Goal: Complete Application Form: Complete application form

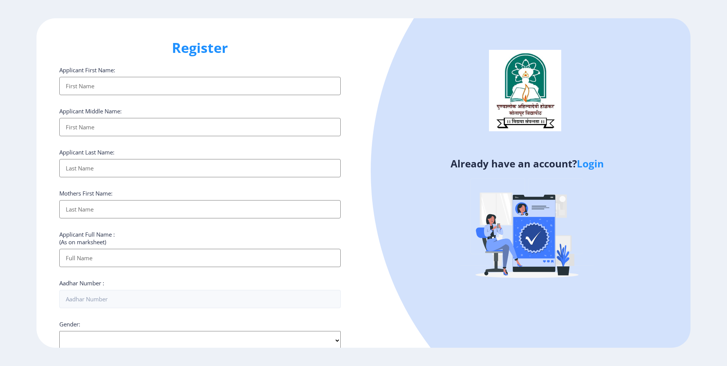
select select
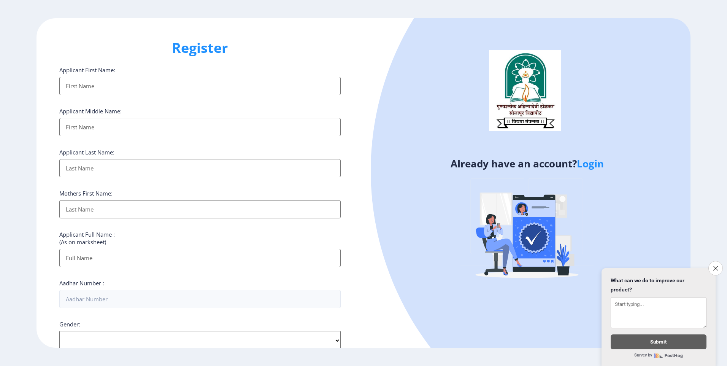
click at [598, 163] on link "Login" at bounding box center [590, 164] width 27 height 14
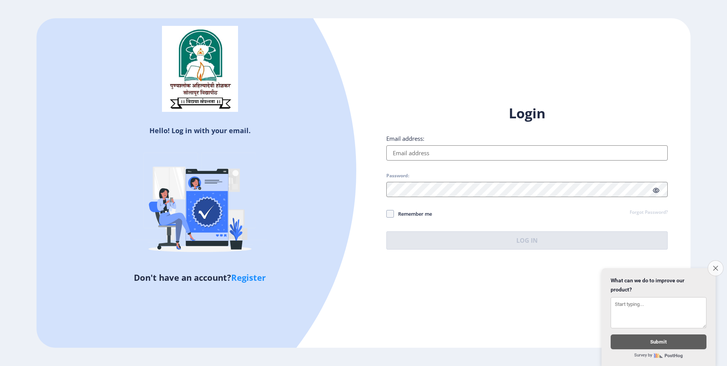
click at [716, 266] on icon "Close survey" at bounding box center [715, 268] width 5 height 5
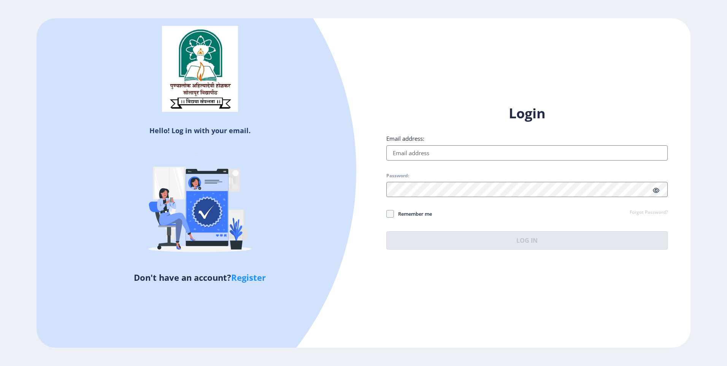
click at [443, 152] on input "Email address:" at bounding box center [528, 152] width 282 height 15
click at [441, 155] on input "Email address:" at bounding box center [528, 152] width 282 height 15
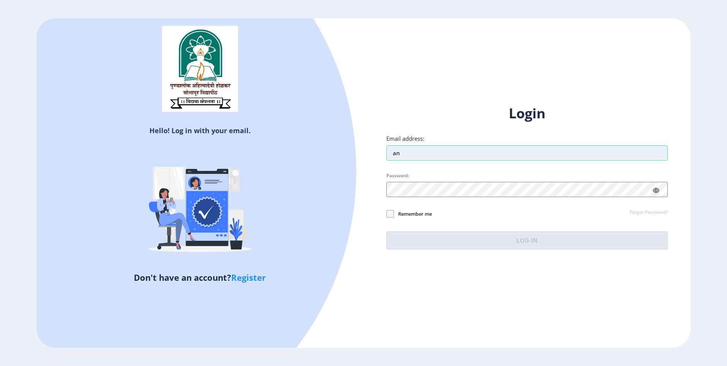
type input "a"
type input "[EMAIL_ADDRESS][DOMAIN_NAME]"
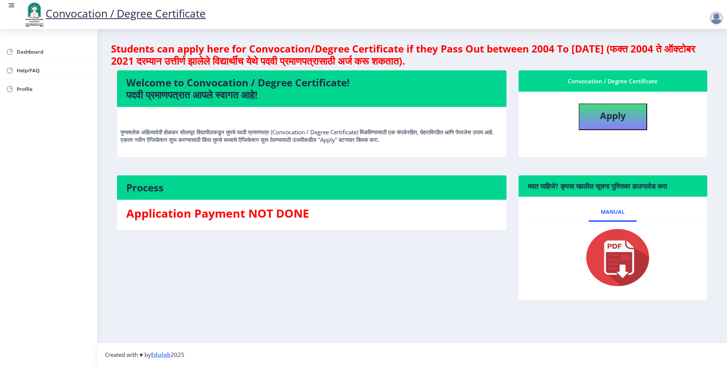
click at [718, 16] on div at bounding box center [716, 18] width 15 height 15
click at [30, 71] on span "Help/FAQ" at bounding box center [54, 70] width 75 height 9
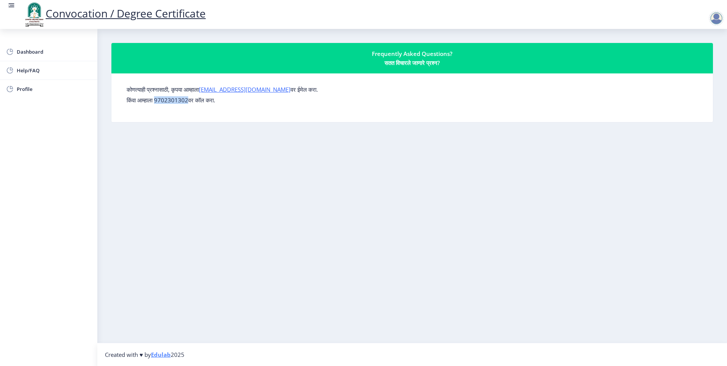
drag, startPoint x: 193, startPoint y: 100, endPoint x: 160, endPoint y: 97, distance: 32.8
click at [160, 97] on p "किंवा आम्हाला 9702301302वर कॉल करा." at bounding box center [412, 100] width 571 height 8
drag, startPoint x: 160, startPoint y: 97, endPoint x: 189, endPoint y: 110, distance: 31.7
click at [189, 110] on div "कोणत्याही प्रश्नासाठी, कृपया आम्हाला [EMAIL_ADDRESS][DOMAIN_NAME] वर ईमेल करा. …" at bounding box center [413, 98] width 584 height 37
drag, startPoint x: 159, startPoint y: 100, endPoint x: 191, endPoint y: 102, distance: 32.0
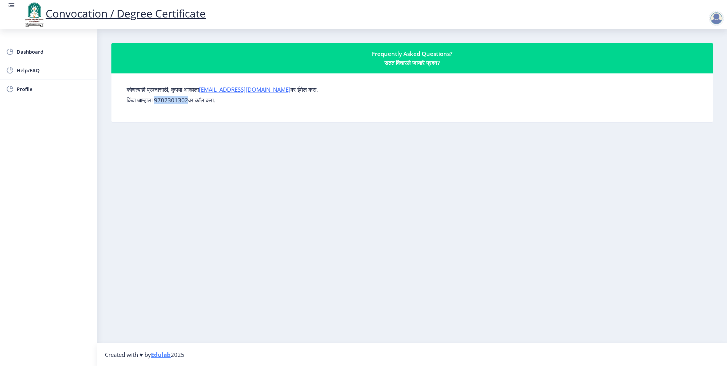
click at [191, 102] on p "किंवा आम्हाला 9702301302वर कॉल करा." at bounding box center [412, 100] width 571 height 8
drag, startPoint x: 191, startPoint y: 102, endPoint x: 201, endPoint y: 115, distance: 16.2
click at [201, 115] on div "कोणत्याही प्रश्नासाठी, कृपया आम्हाला [EMAIL_ADDRESS][DOMAIN_NAME] वर ईमेल करा. …" at bounding box center [413, 98] width 584 height 37
drag, startPoint x: 159, startPoint y: 100, endPoint x: 192, endPoint y: 102, distance: 32.4
click at [192, 102] on p "किंवा आम्हाला 9702301302वर कॉल करा." at bounding box center [412, 100] width 571 height 8
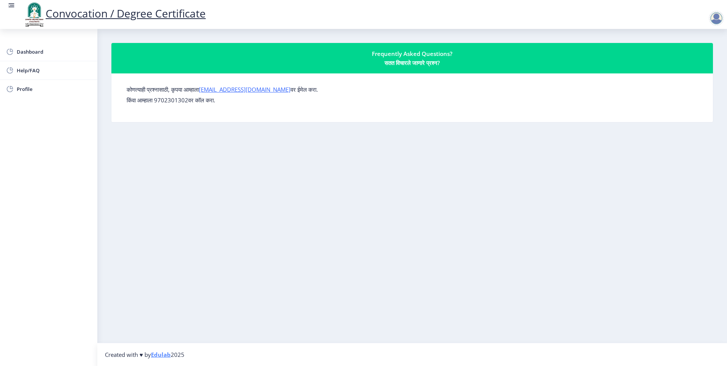
drag, startPoint x: 192, startPoint y: 102, endPoint x: 224, endPoint y: 119, distance: 36.4
drag, startPoint x: 224, startPoint y: 119, endPoint x: 177, endPoint y: 116, distance: 46.8
click at [177, 116] on nb-card-body "कोणत्याही प्रश्नासाठी, कृपया आम्हाला [EMAIL_ADDRESS][DOMAIN_NAME] वर ईमेल करा. …" at bounding box center [412, 97] width 602 height 49
drag, startPoint x: 160, startPoint y: 100, endPoint x: 191, endPoint y: 102, distance: 31.3
click at [191, 102] on p "किंवा आम्हाला 9702301302वर कॉल करा." at bounding box center [412, 100] width 571 height 8
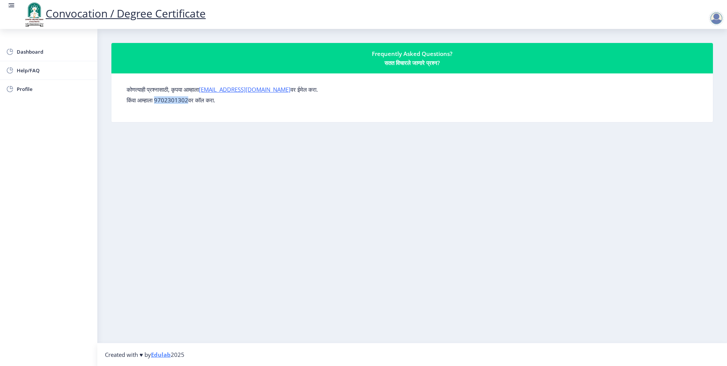
drag, startPoint x: 191, startPoint y: 102, endPoint x: 180, endPoint y: 111, distance: 14.9
click at [180, 111] on div "कोणत्याही प्रश्नासाठी, कृपया आम्हाला [EMAIL_ADDRESS][DOMAIN_NAME] वर ईमेल करा. …" at bounding box center [413, 98] width 584 height 37
drag, startPoint x: 160, startPoint y: 100, endPoint x: 191, endPoint y: 103, distance: 31.3
click at [191, 103] on p "किंवा आम्हाला 9702301302वर कॉल करा." at bounding box center [412, 100] width 571 height 8
click at [43, 55] on span "Dashboard" at bounding box center [54, 51] width 75 height 9
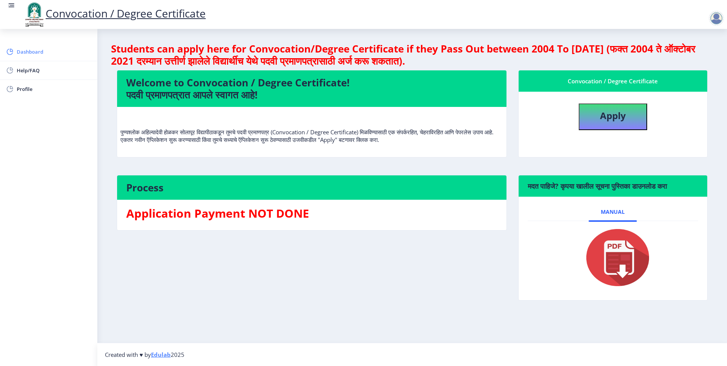
click at [25, 54] on span "Dashboard" at bounding box center [54, 51] width 75 height 9
click at [28, 91] on span "Profile" at bounding box center [54, 88] width 75 height 9
select select
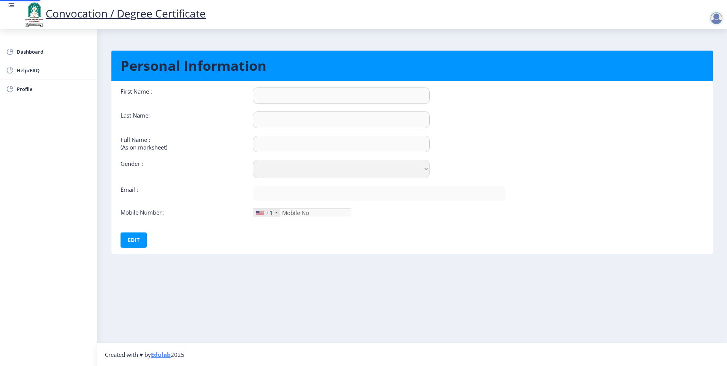
type input "[PERSON_NAME]"
type input "[PERSON_NAME] [PERSON_NAME]"
select select "[DEMOGRAPHIC_DATA]"
type input "[EMAIL_ADDRESS][DOMAIN_NAME]"
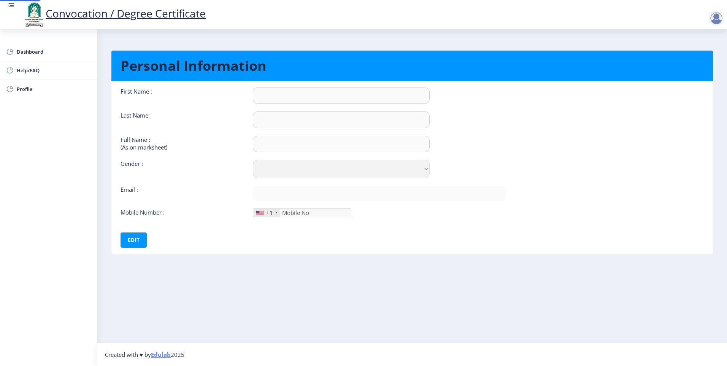
type input "9881248059"
click at [37, 53] on span "Dashboard" at bounding box center [54, 51] width 75 height 9
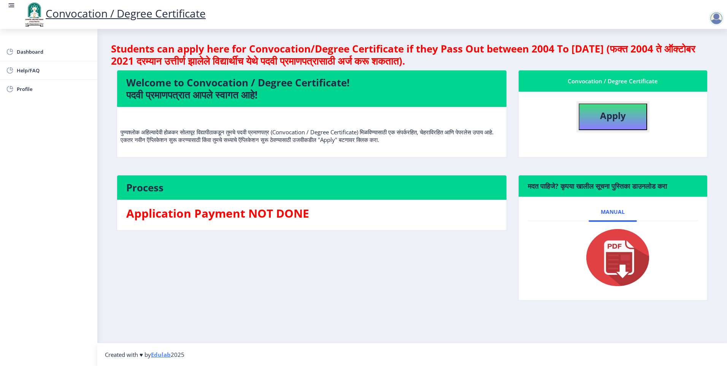
click at [607, 111] on b "Apply" at bounding box center [613, 115] width 26 height 13
select select
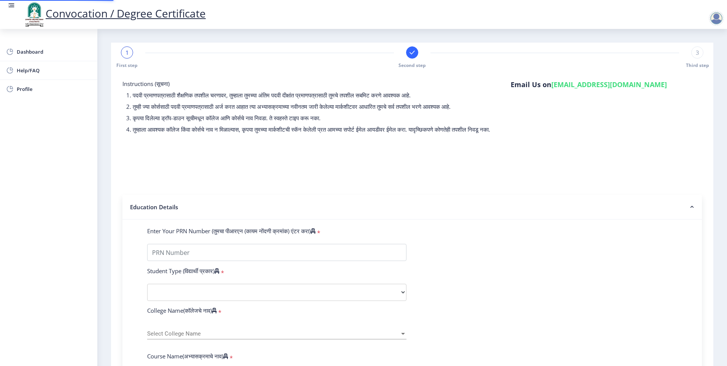
type input "2014032500046694"
select select "Regular"
select select "2017"
select select "March"
select select "Grade O"
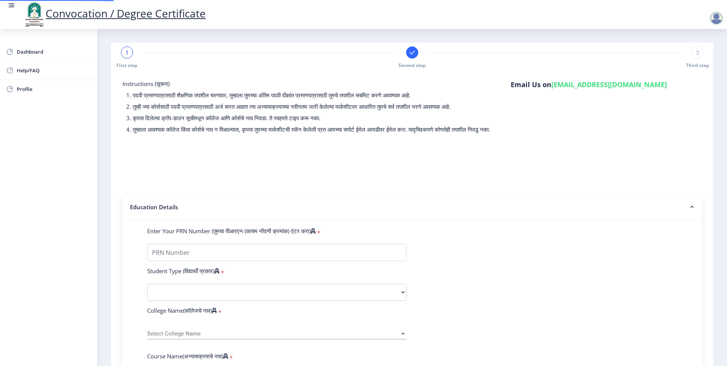
type input "184675"
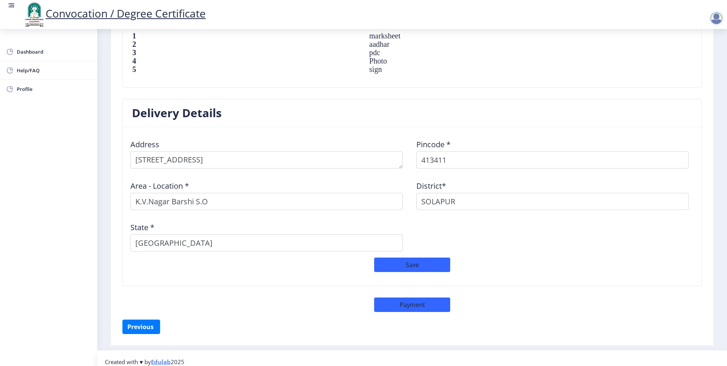
scroll to position [553, 0]
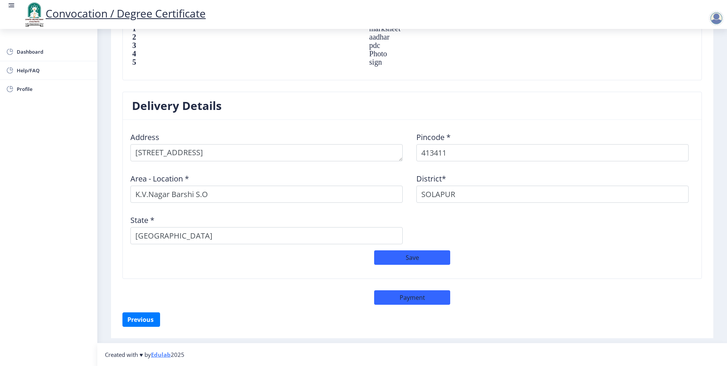
click at [717, 16] on div at bounding box center [716, 18] width 15 height 15
click at [699, 61] on span "Log out" at bounding box center [697, 59] width 49 height 9
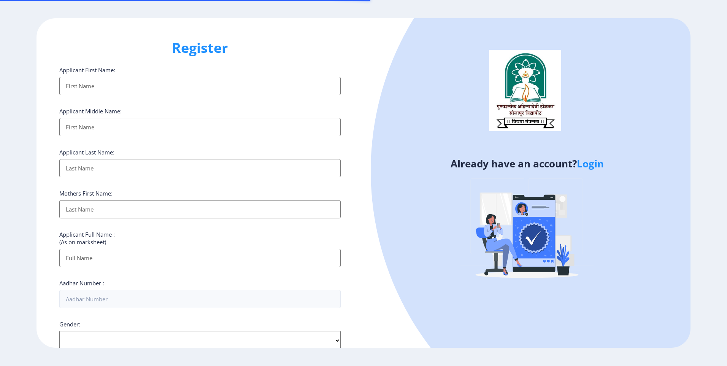
select select
